Goal: Check status: Check status

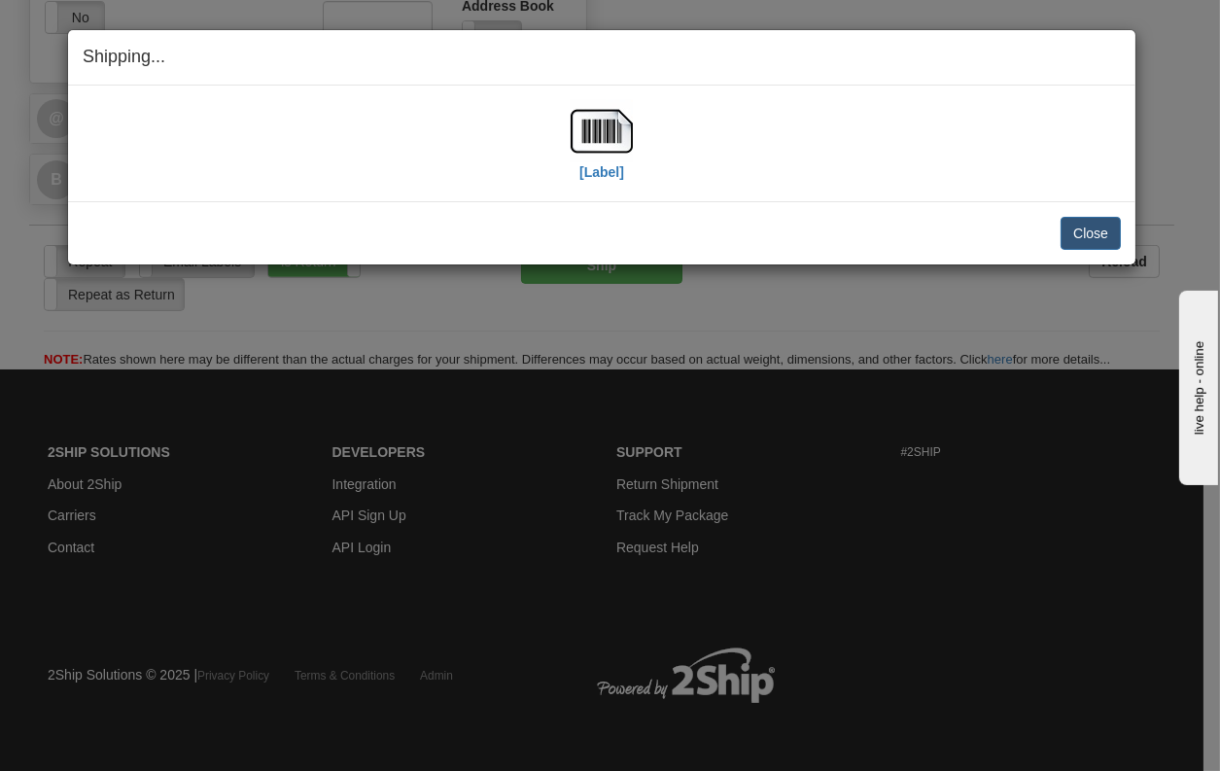
scroll to position [1354, 0]
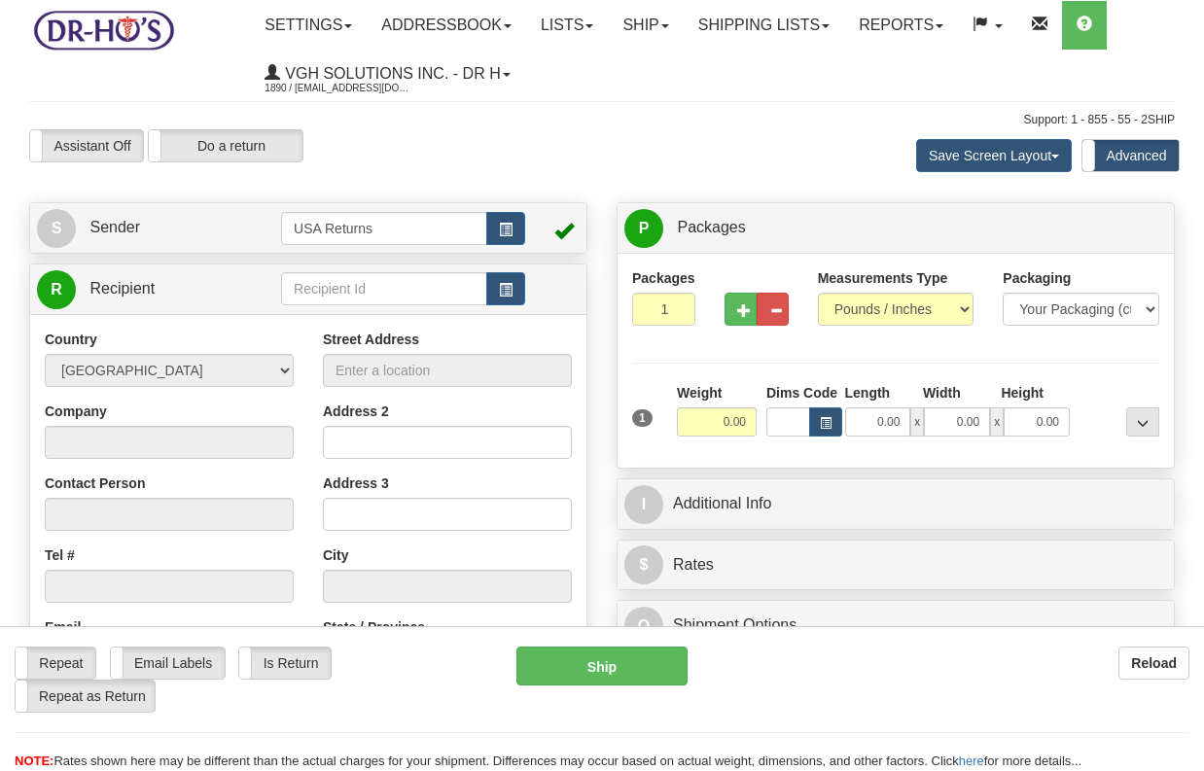
click at [757, 24] on link "Shipping lists" at bounding box center [764, 25] width 160 height 49
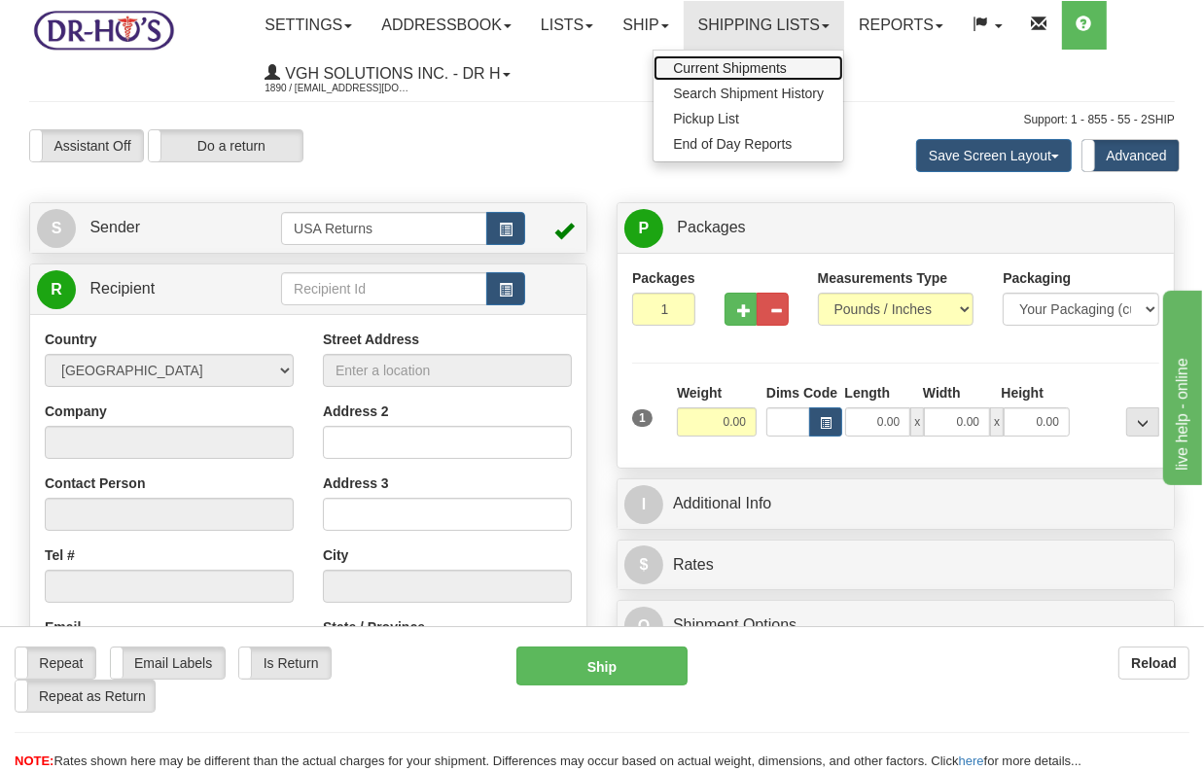
click at [739, 65] on span "Current Shipments" at bounding box center [730, 68] width 114 height 16
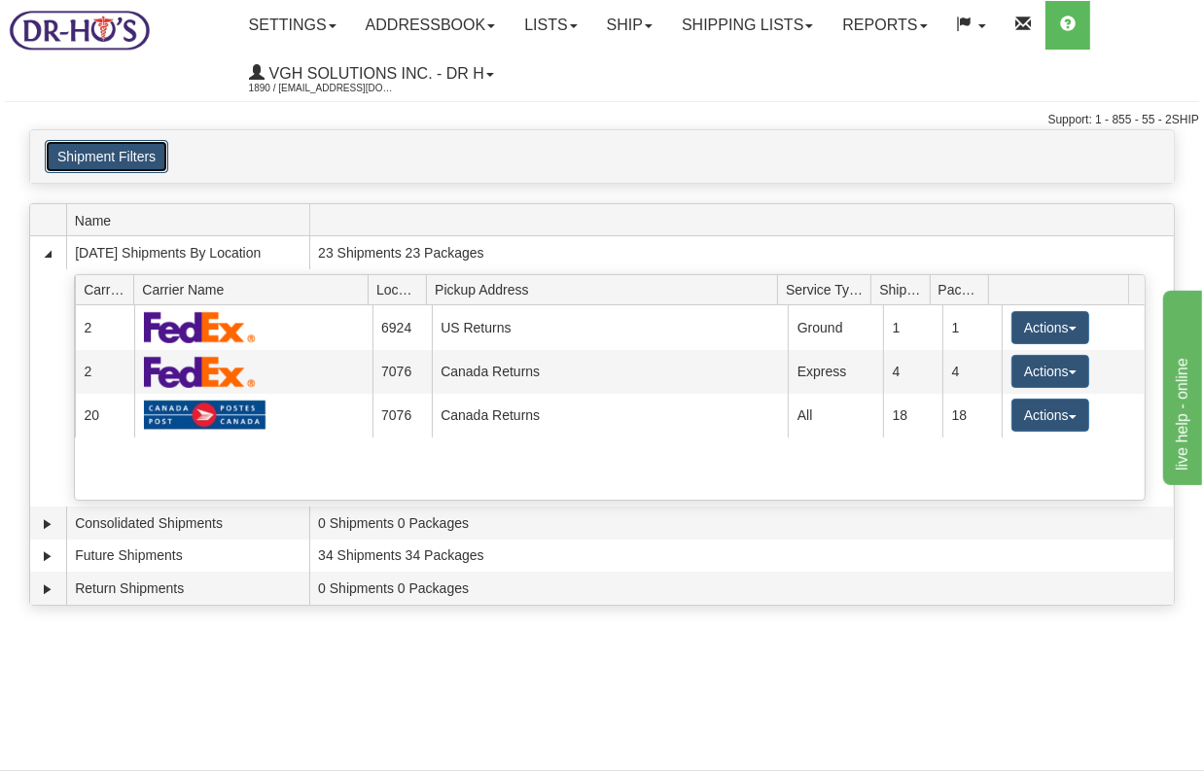
click at [98, 151] on button "Shipment Filters" at bounding box center [107, 156] width 124 height 33
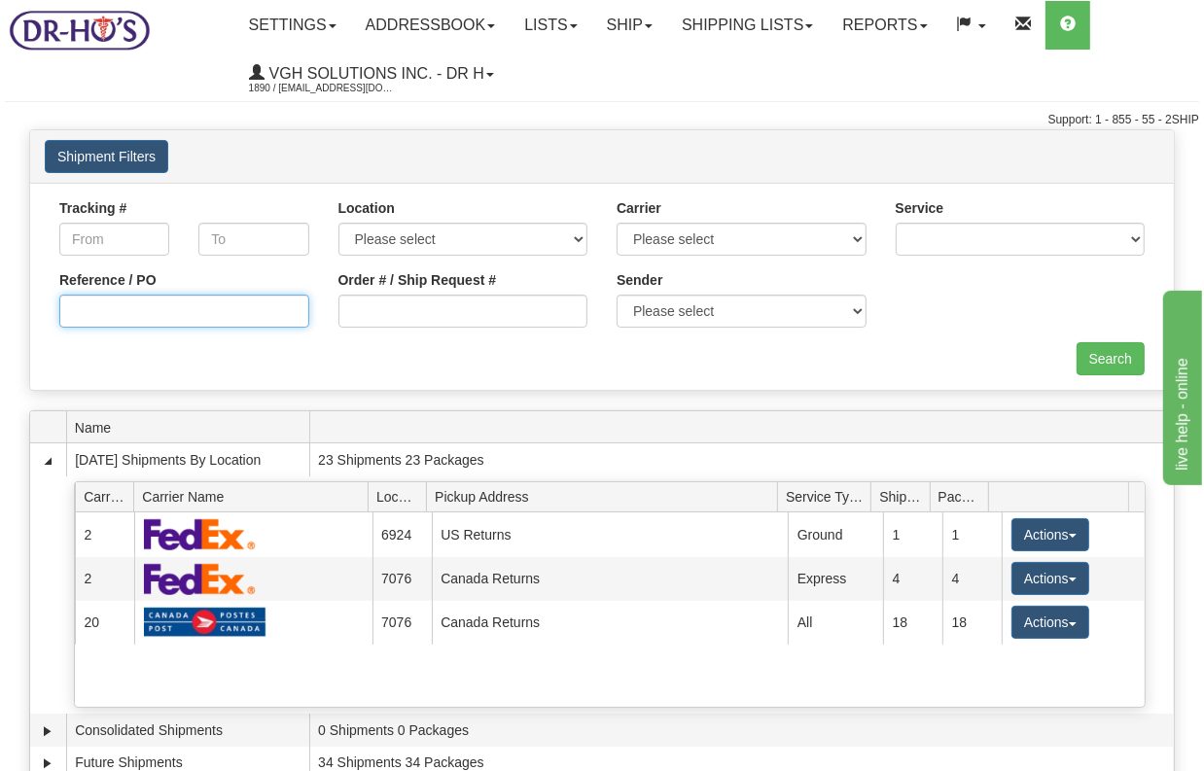
click at [150, 321] on input "Reference / PO" at bounding box center [184, 311] width 250 height 33
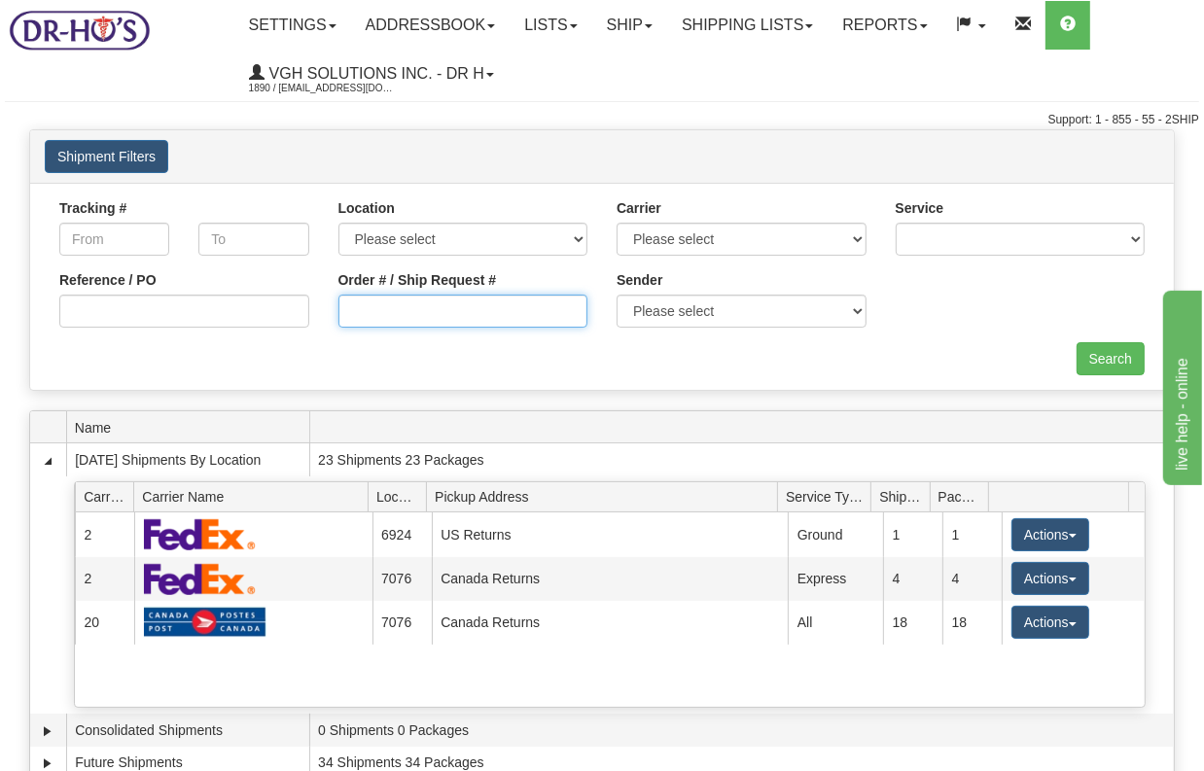
click at [373, 313] on input "Order # / Ship Request #" at bounding box center [463, 311] width 250 height 33
paste input "1207572"
type input "1207572"
click at [1107, 358] on input "Search" at bounding box center [1111, 358] width 68 height 33
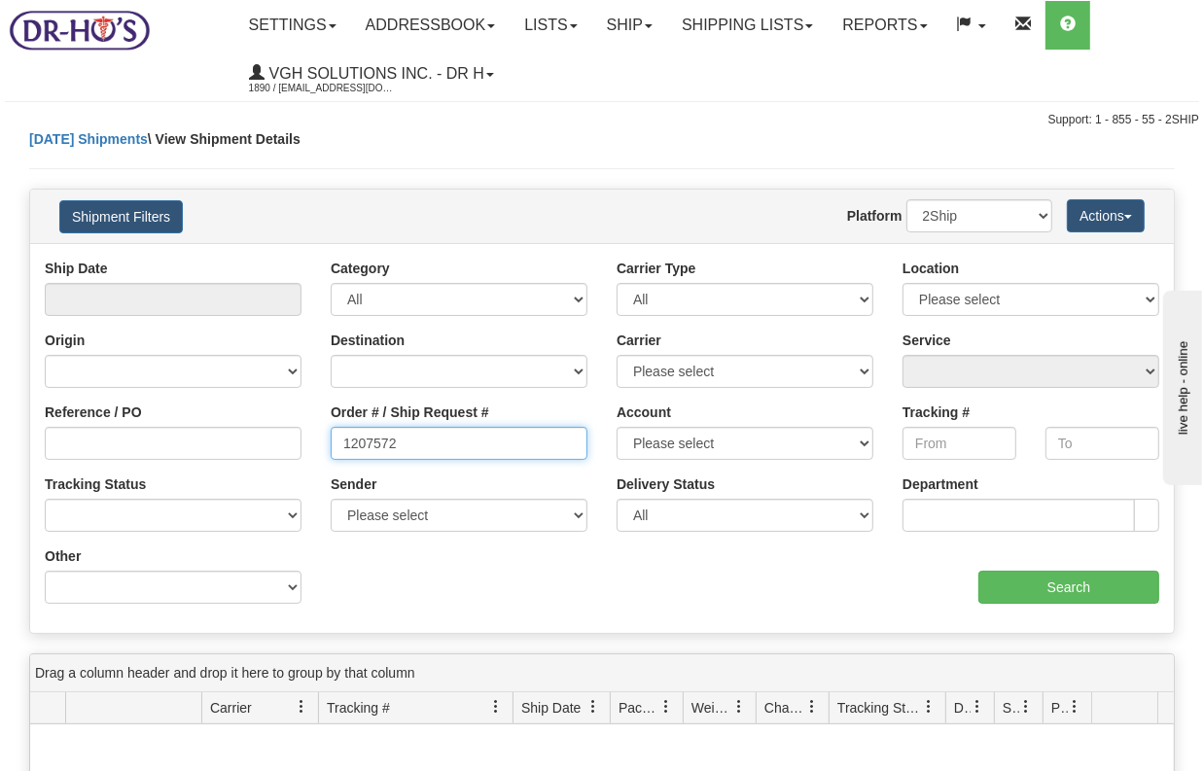
drag, startPoint x: 446, startPoint y: 438, endPoint x: 252, endPoint y: 430, distance: 194.6
click at [252, 259] on div "Reference / PO Order # / Ship Request # 1207572 Account Please select Canada Po…" at bounding box center [602, 259] width 1144 height 0
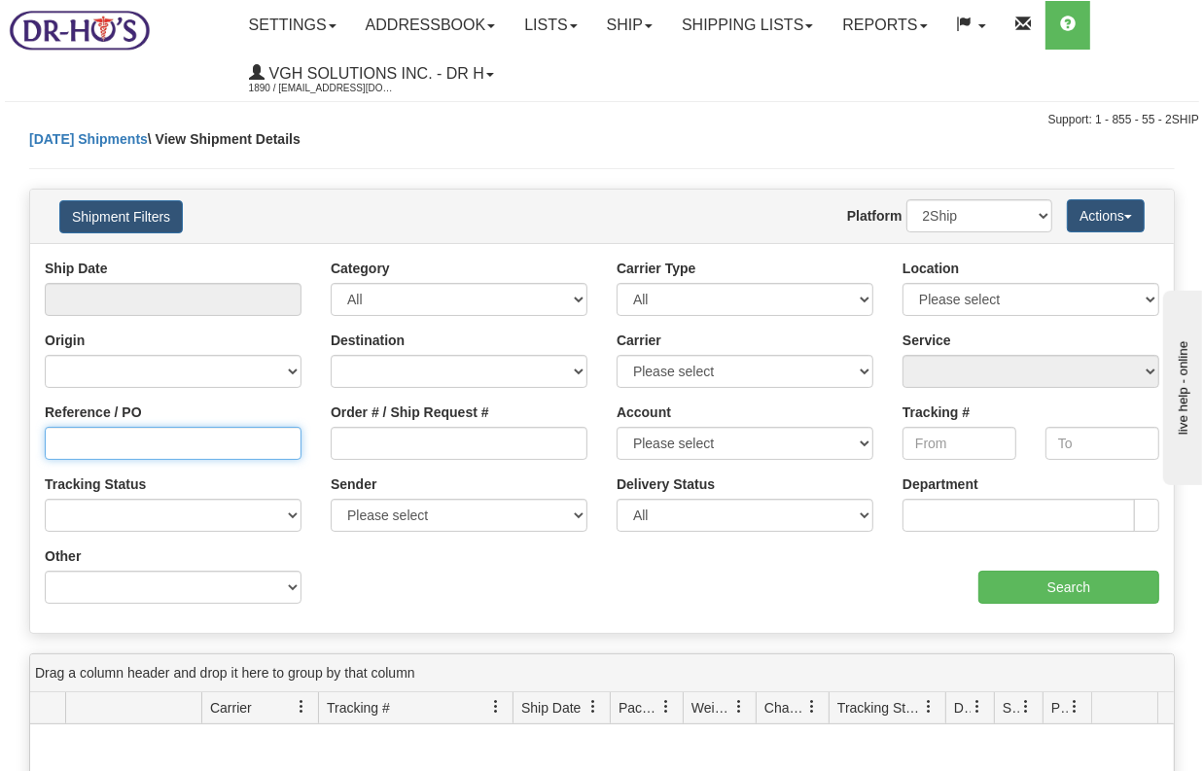
click at [179, 442] on input "Reference / PO" at bounding box center [173, 443] width 257 height 33
paste input "1207572"
type input "1207572"
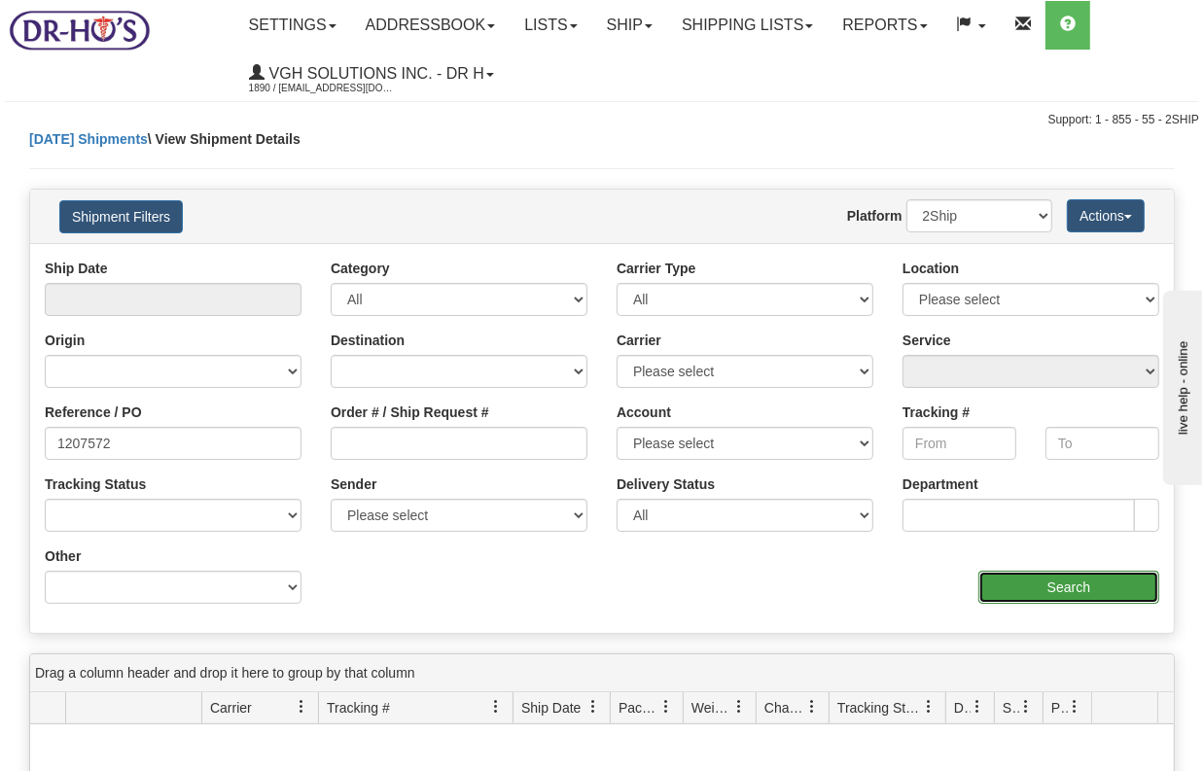
click at [1041, 585] on input "Search" at bounding box center [1068, 587] width 181 height 33
